Goal: Book appointment/travel/reservation

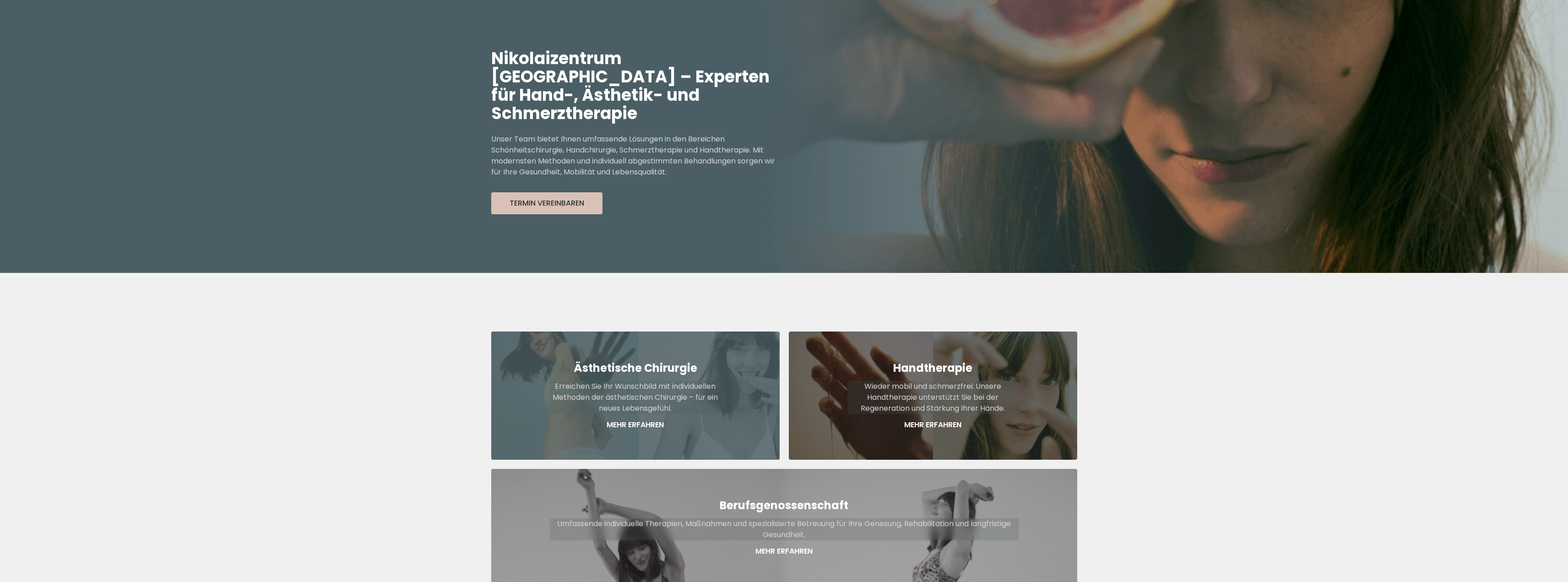
scroll to position [92, 0]
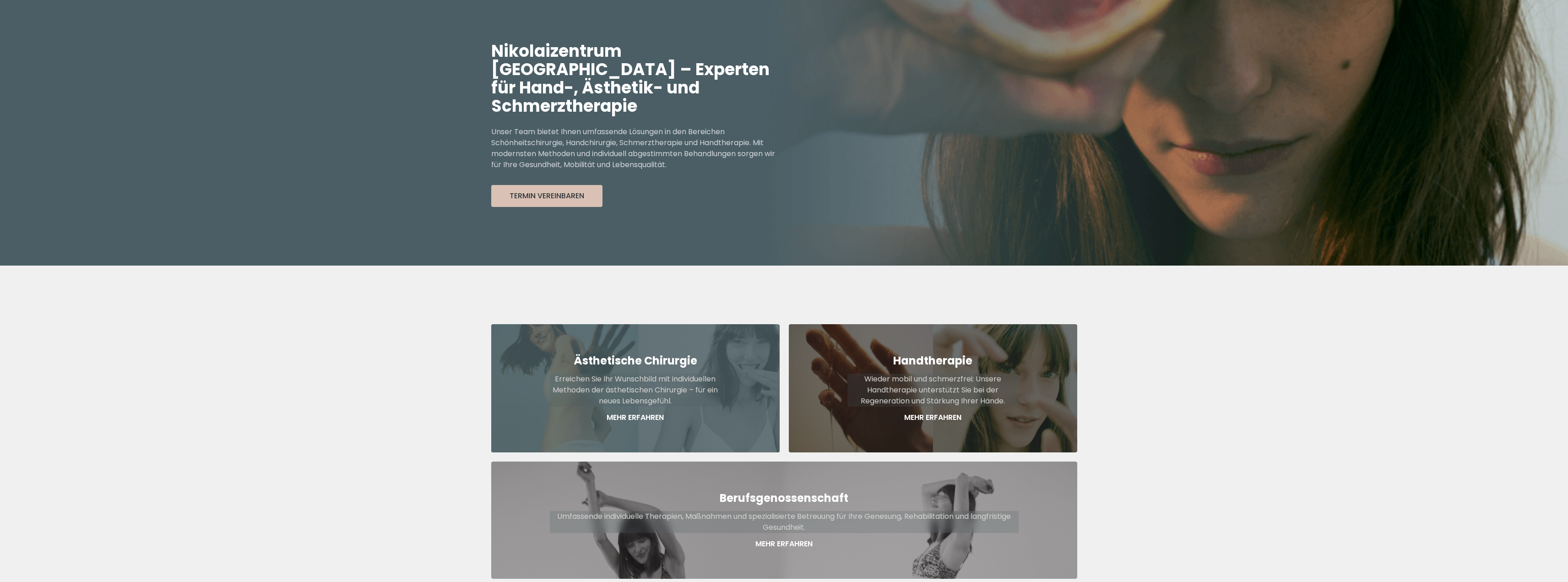
click at [677, 354] on div "Ästhetische Chirurgie Erreichen Sie Ihr Wunschbild mit individuellen Methoden d…" at bounding box center [636, 389] width 289 height 128
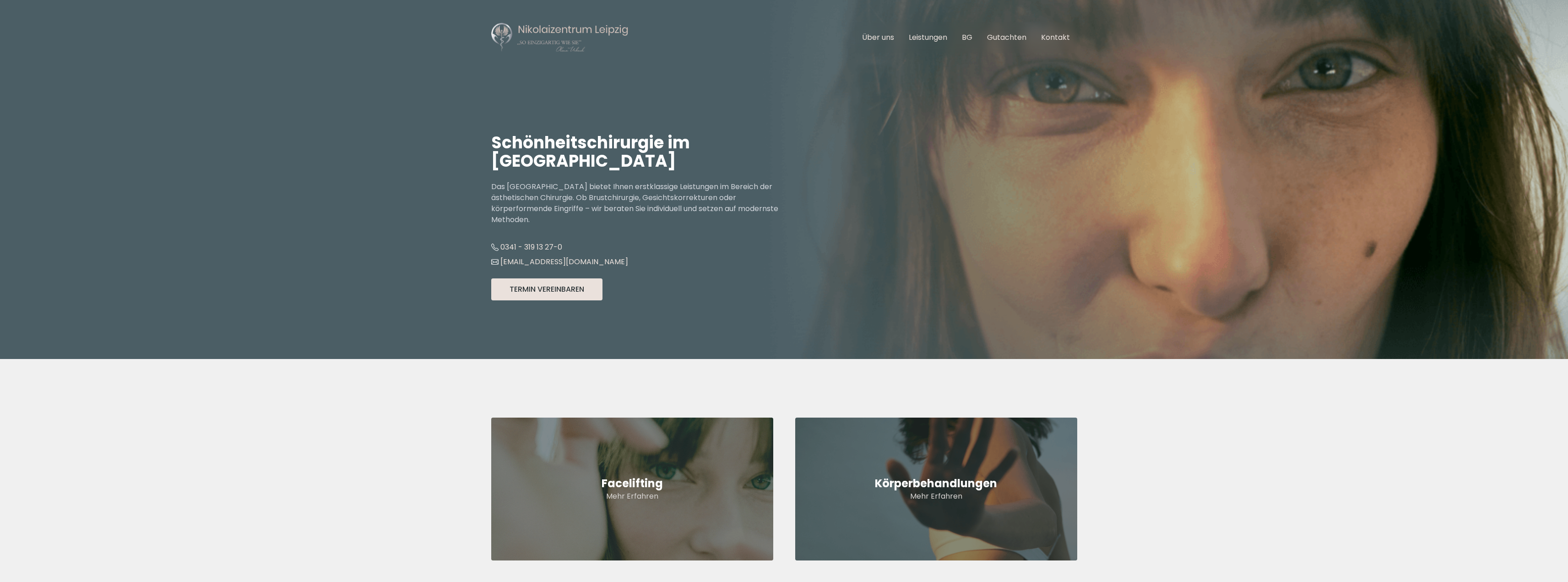
click at [571, 290] on button "Termin Vereinbaren" at bounding box center [547, 289] width 111 height 22
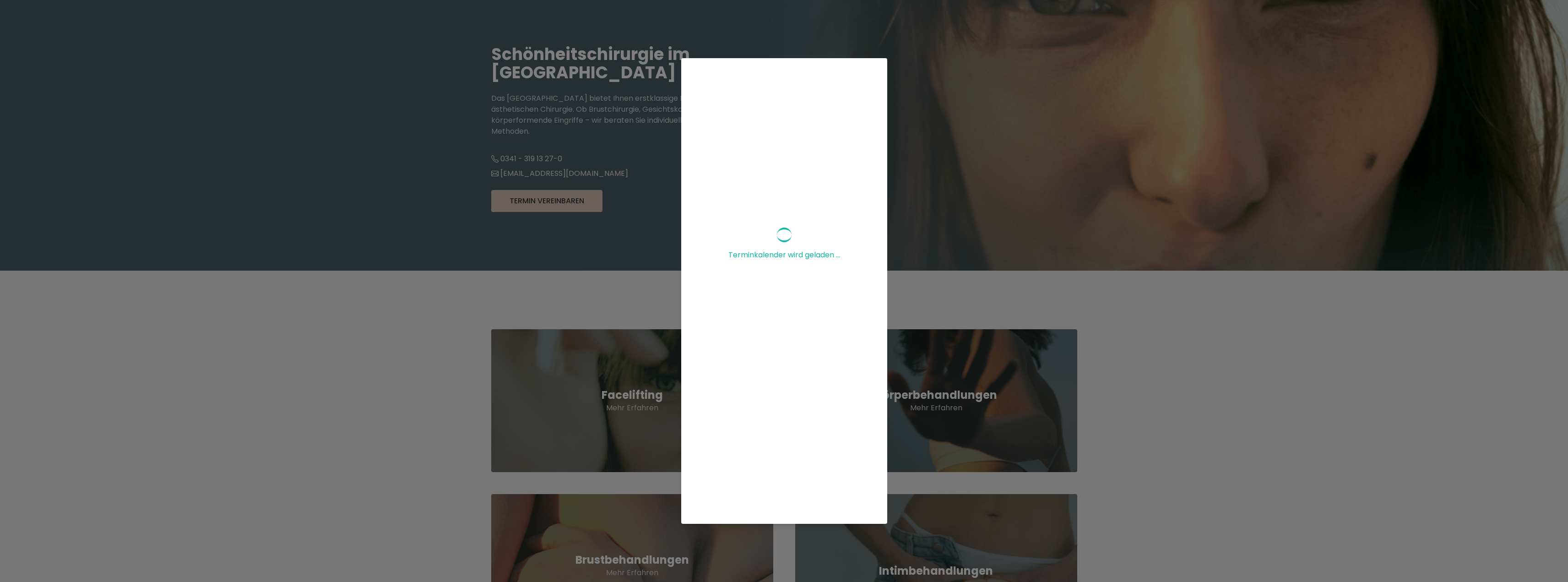
scroll to position [92, 0]
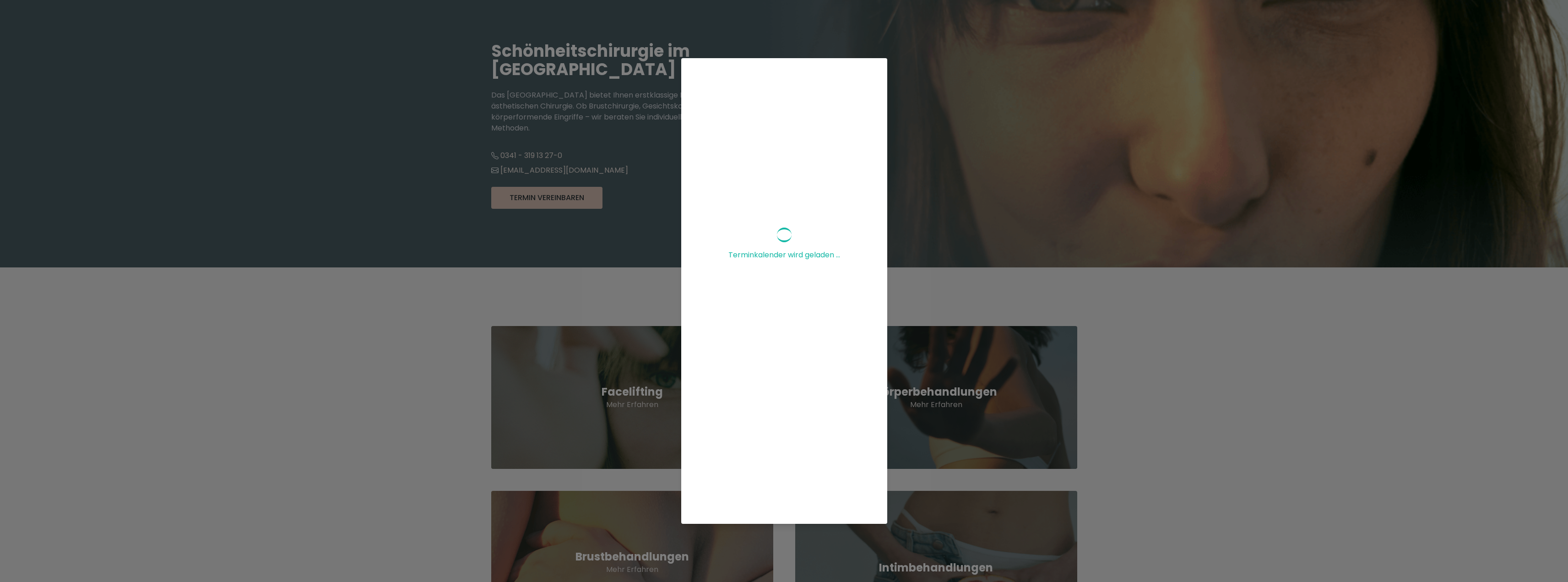
click at [909, 73] on div "Terminkalender wird geladen ..." at bounding box center [784, 291] width 1568 height 582
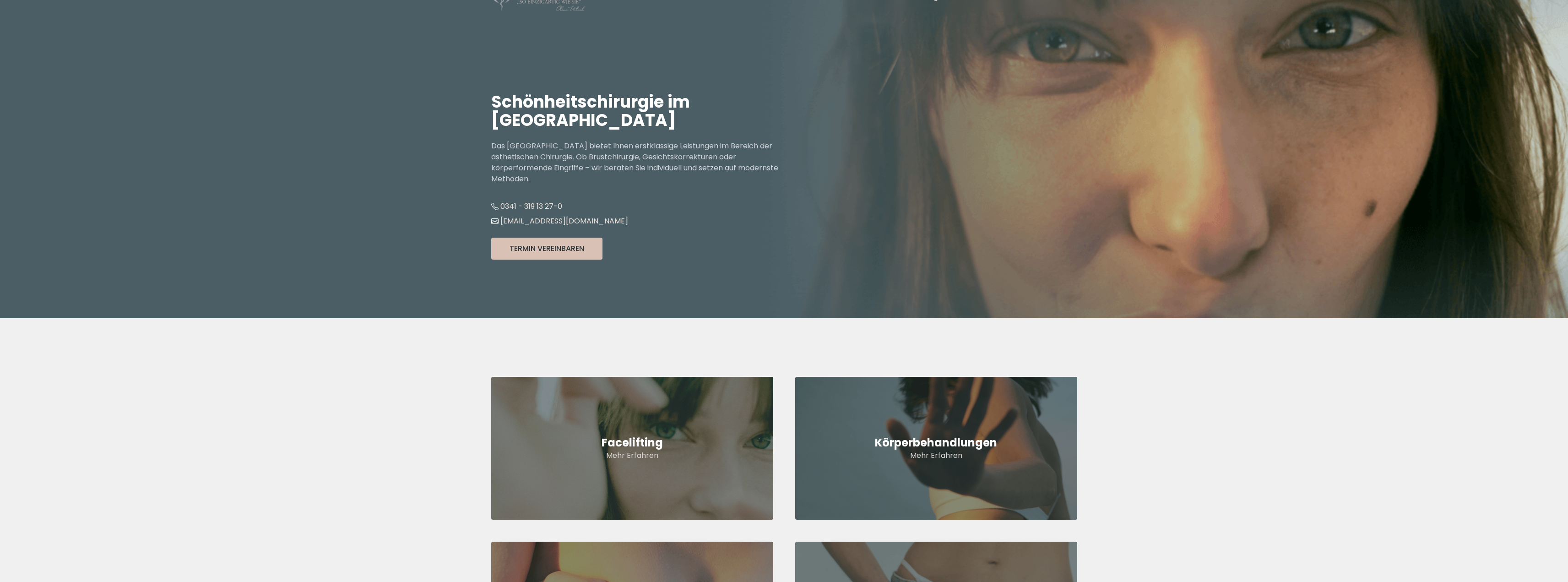
scroll to position [0, 0]
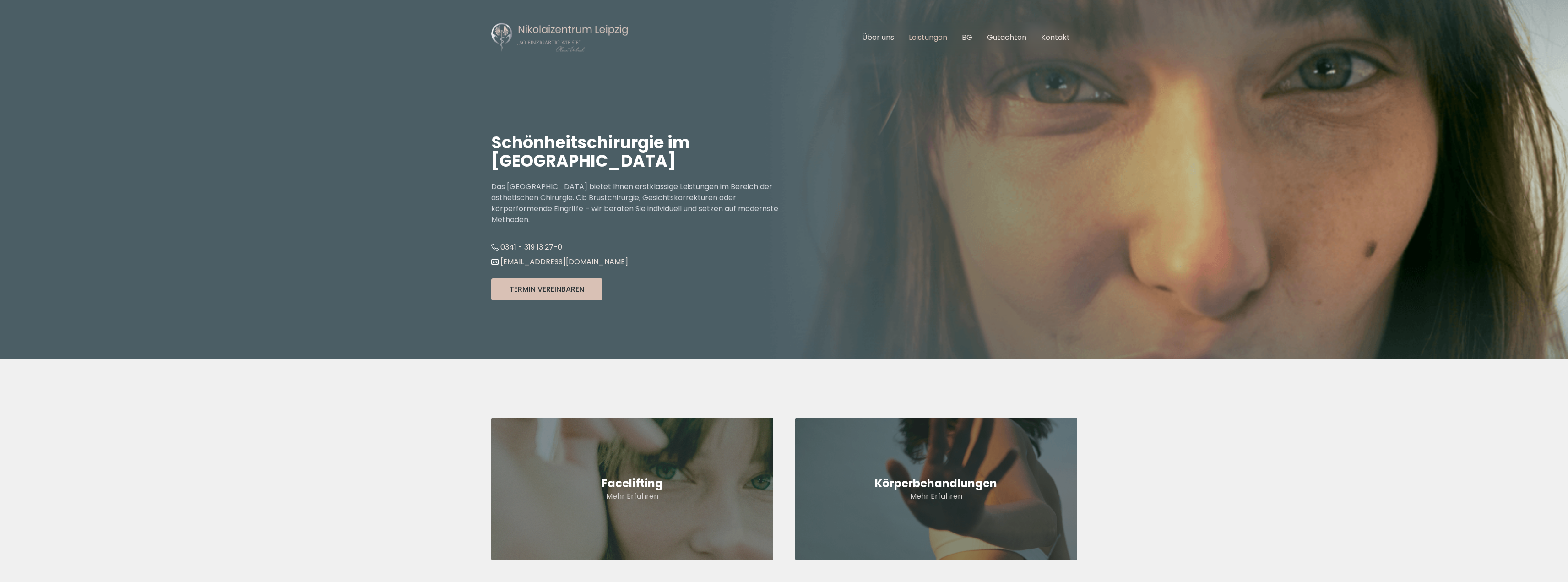
click at [920, 35] on link "Leistungen" at bounding box center [928, 37] width 38 height 11
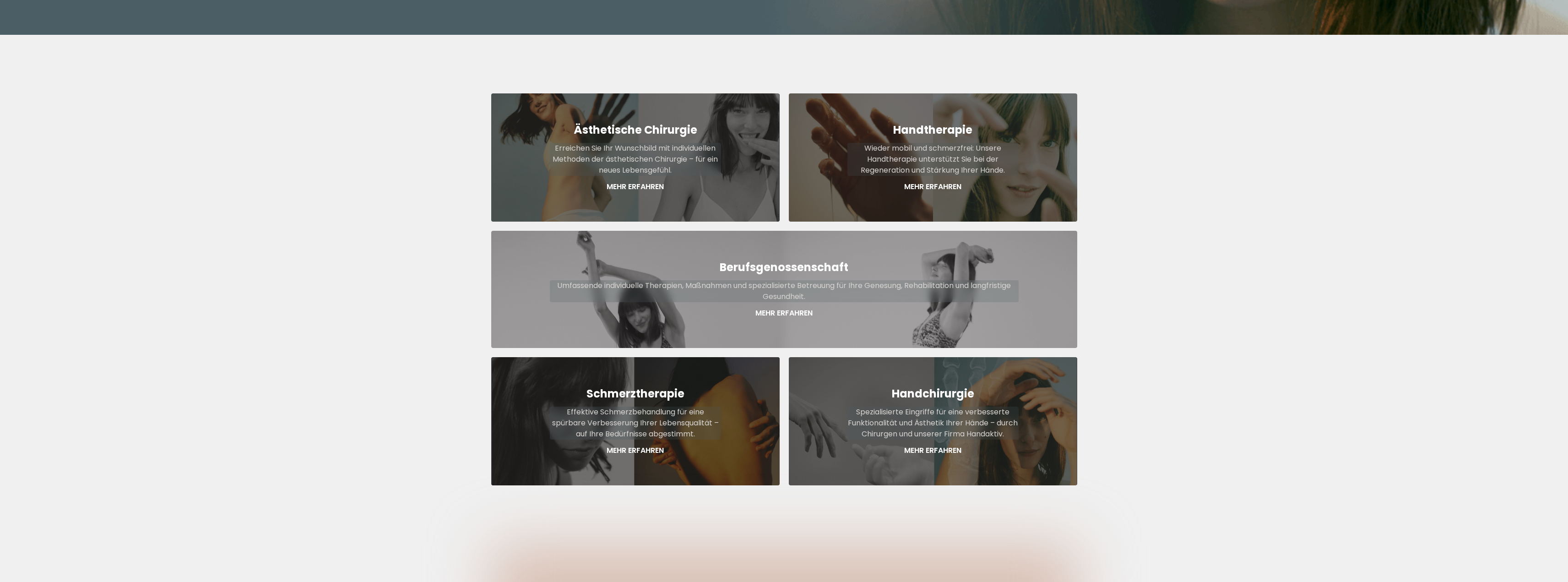
scroll to position [339, 0]
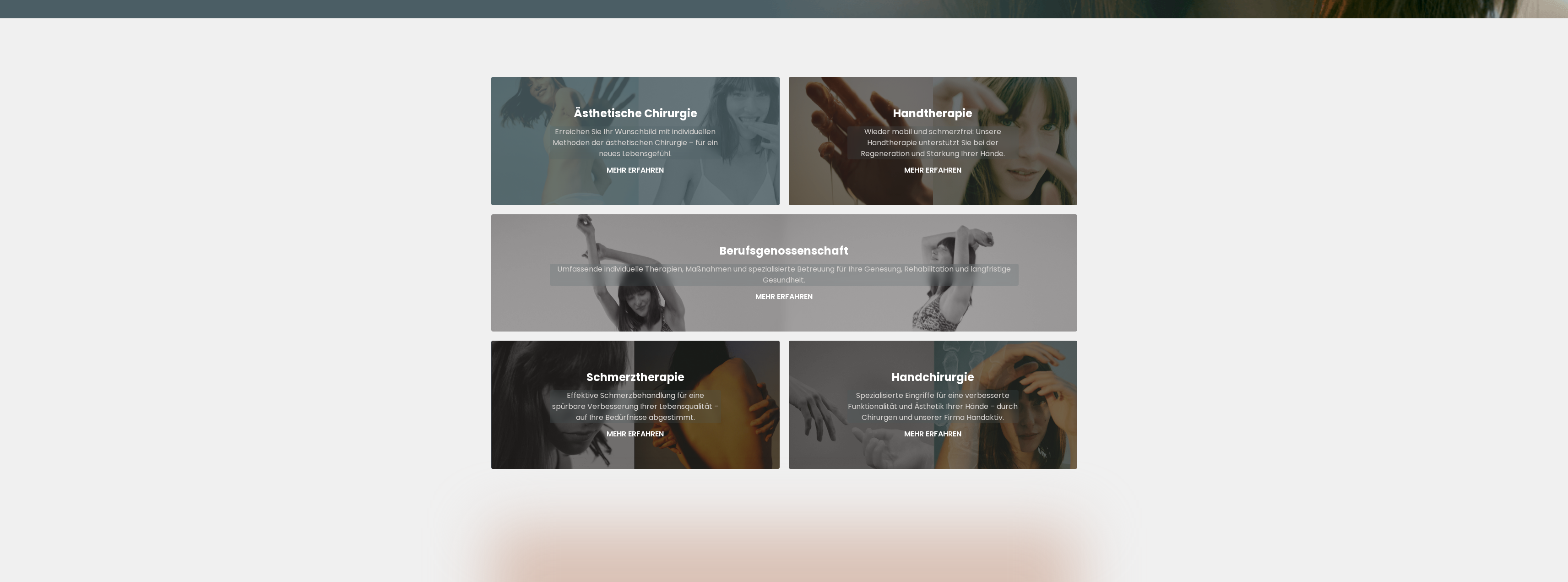
click at [622, 106] on strong "Ästhetische Chirurgie" at bounding box center [635, 113] width 123 height 15
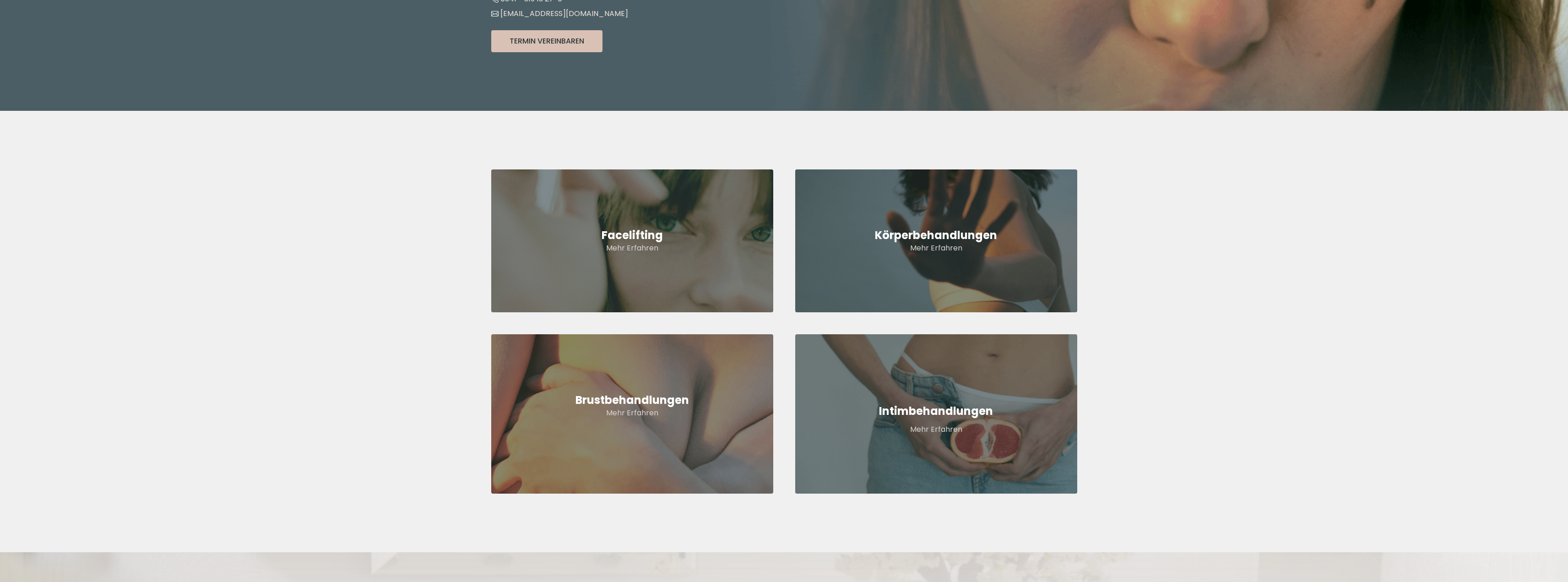
scroll to position [412, 0]
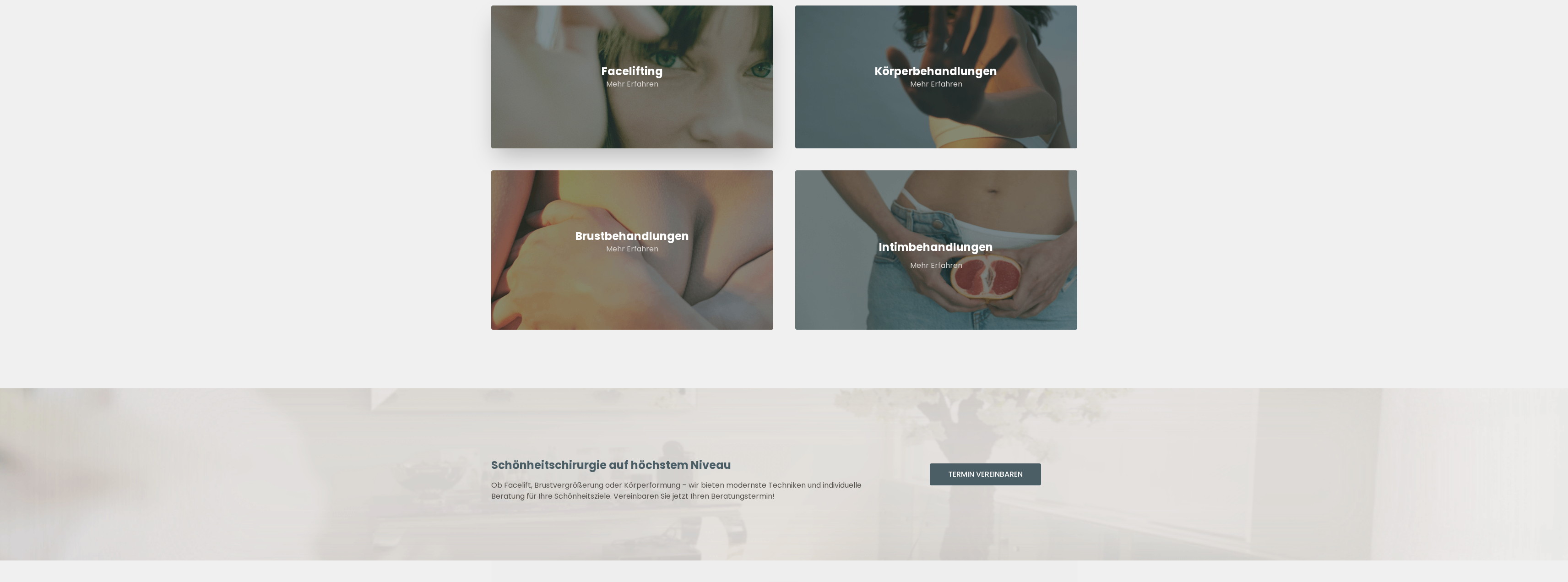
click at [629, 99] on link "Facelifting Mehr Erfahren" at bounding box center [633, 77] width 282 height 143
